Goal: Information Seeking & Learning: Find specific fact

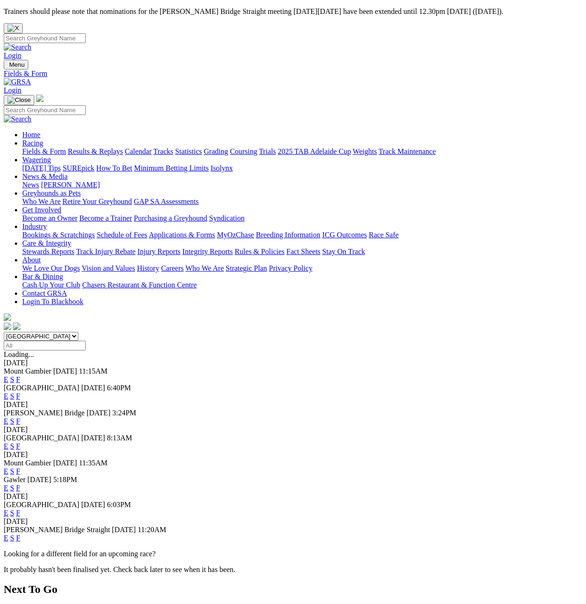
click at [20, 376] on link "F" at bounding box center [18, 380] width 4 height 8
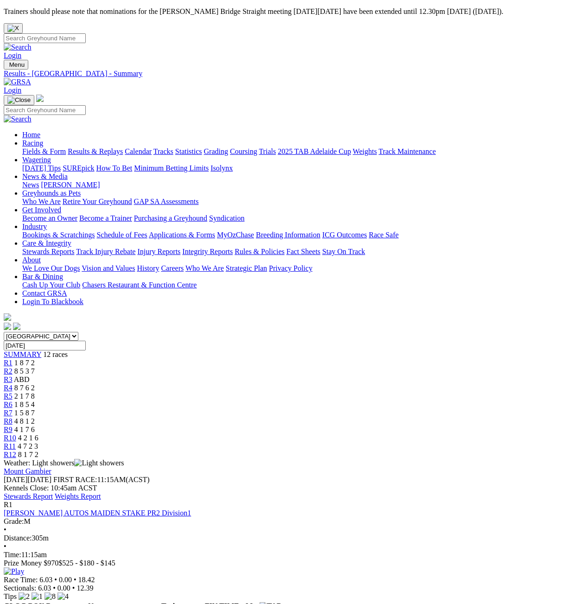
scroll to position [0, 0]
click at [108, 148] on link "Results & Replays" at bounding box center [95, 152] width 55 height 8
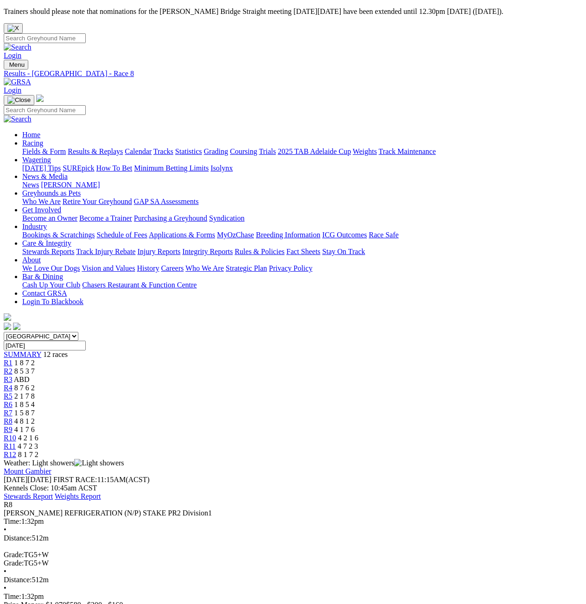
click at [39, 434] on span "4 2 1 6" at bounding box center [28, 438] width 20 height 8
